Goal: Task Accomplishment & Management: Manage account settings

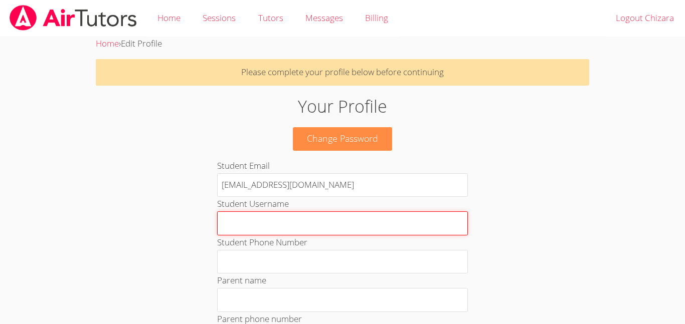
click at [352, 219] on input "Student Username" at bounding box center [342, 223] width 251 height 24
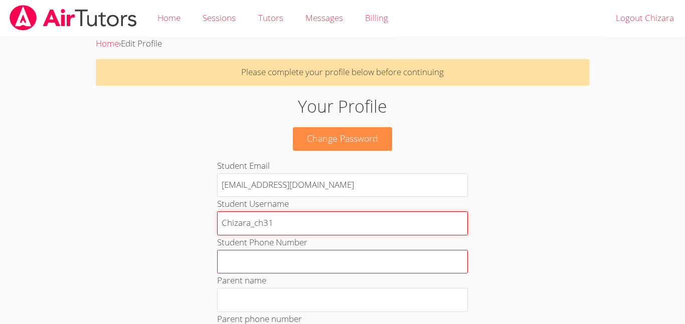
type input "Chizara_ch31"
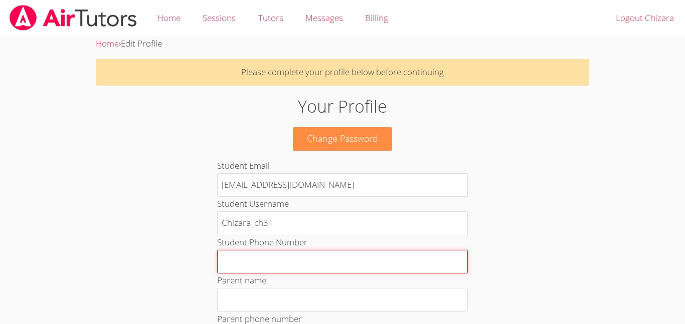
click at [269, 260] on input "Student Phone Number" at bounding box center [342, 262] width 251 height 24
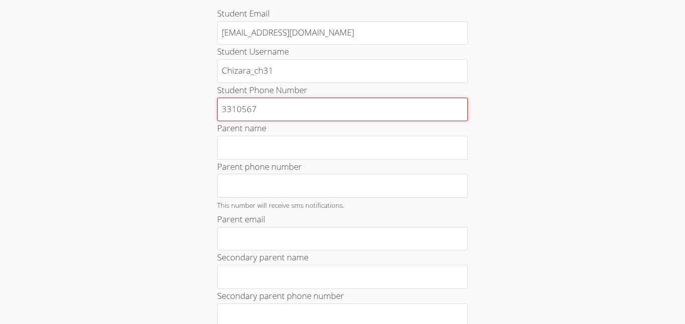
scroll to position [156, 0]
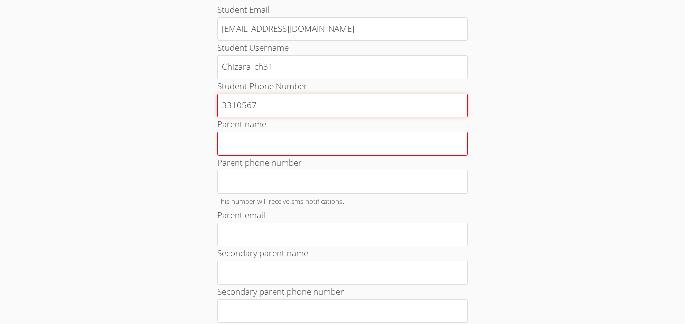
type input "3310567"
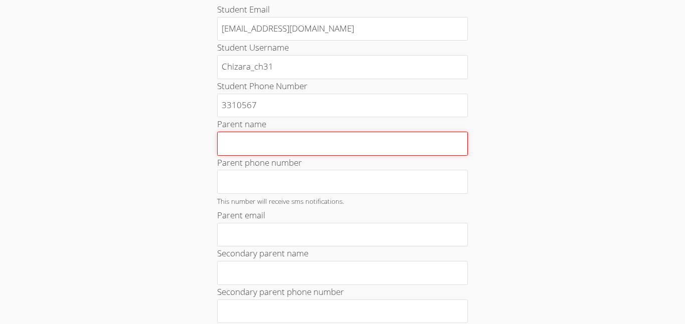
click at [307, 139] on input "Parent name" at bounding box center [342, 144] width 251 height 24
type input "ada"
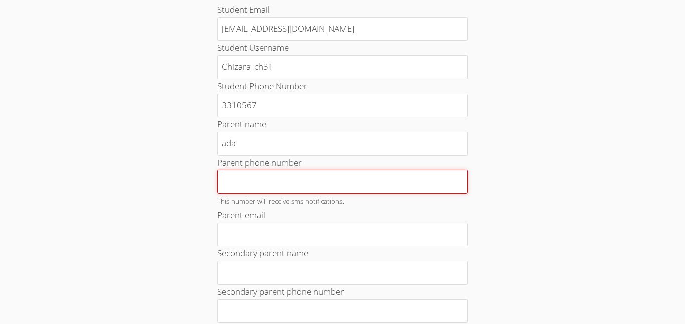
click at [335, 186] on input "Parent phone number" at bounding box center [342, 182] width 251 height 24
type input "424548-37849"
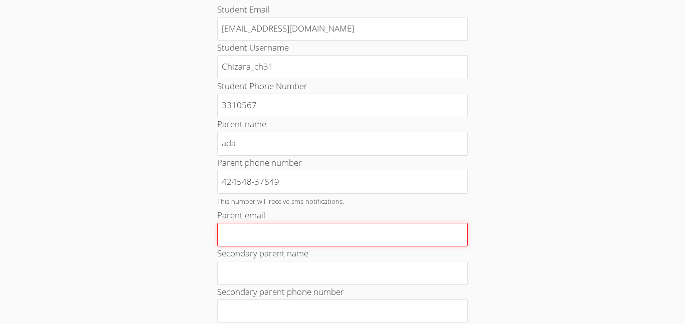
click at [296, 225] on input "Parent email" at bounding box center [342, 235] width 251 height 24
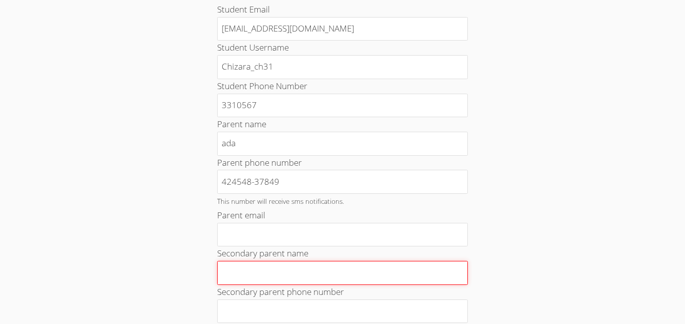
click at [416, 279] on input "Secondary parent name" at bounding box center [342, 273] width 251 height 24
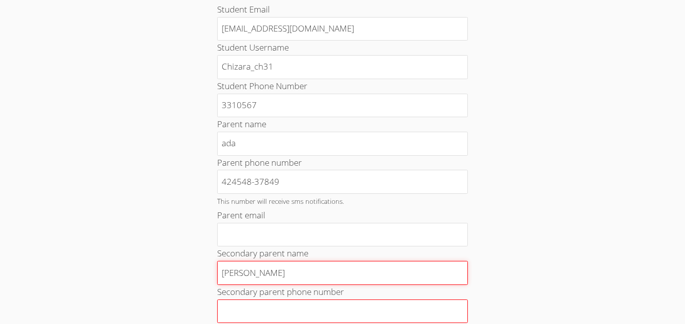
type input "[PERSON_NAME]"
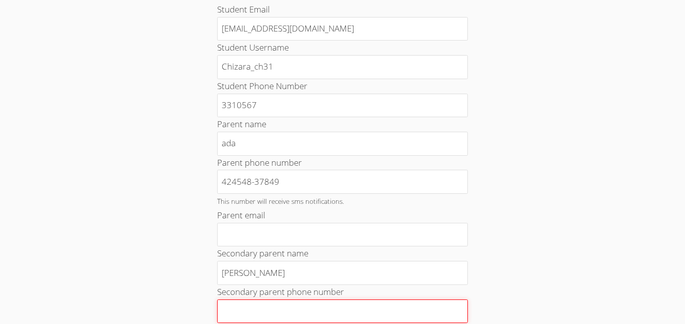
click at [286, 311] on input "Secondary parent phone number" at bounding box center [342, 312] width 251 height 24
type input "675849-3682"
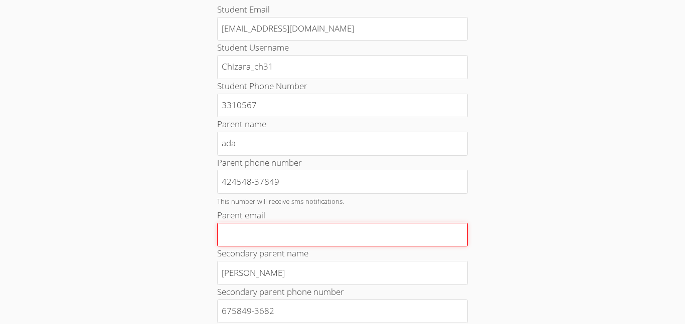
click at [401, 238] on input "Parent email" at bounding box center [342, 235] width 251 height 24
type input "4"
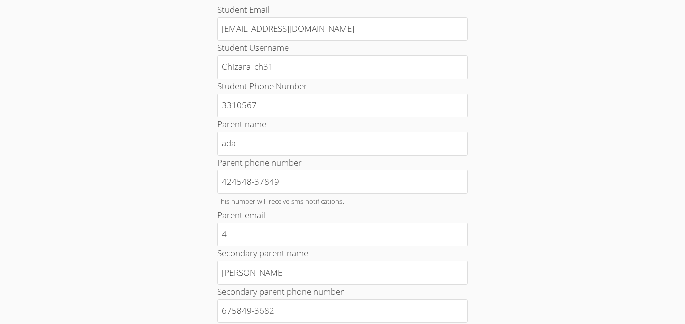
click at [113, 217] on div "Home › Edit Profile Please complete your profile below before continuing Your P…" at bounding box center [343, 294] width 514 height 828
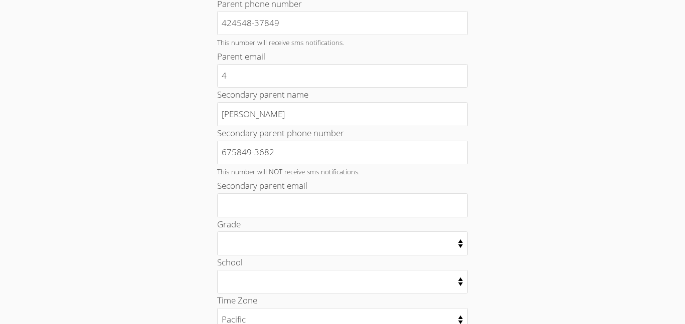
scroll to position [319, 0]
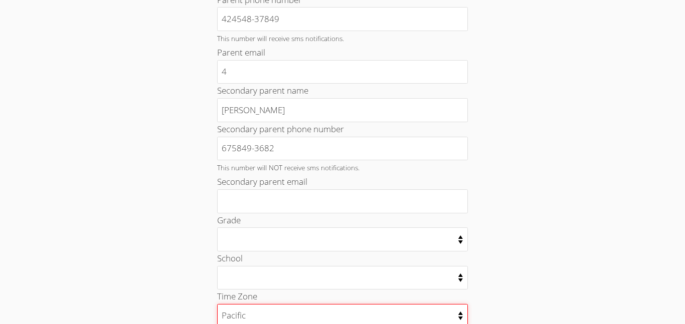
click at [335, 312] on select "[US_STATE] [US_STATE] Pacific [US_STATE][GEOGRAPHIC_DATA] [GEOGRAPHIC_DATA]" at bounding box center [342, 316] width 251 height 24
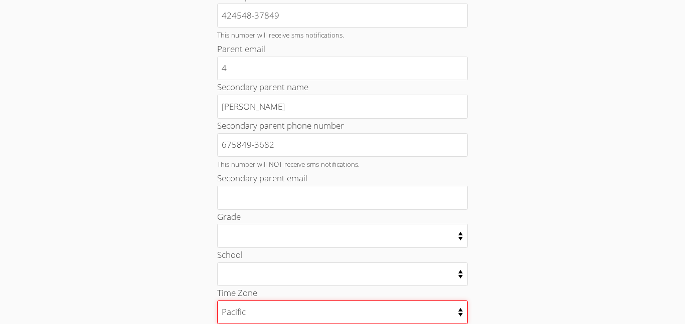
click at [217, 301] on select "[US_STATE] [US_STATE] Pacific [US_STATE][GEOGRAPHIC_DATA] [GEOGRAPHIC_DATA]" at bounding box center [342, 313] width 251 height 24
